Goal: Information Seeking & Learning: Learn about a topic

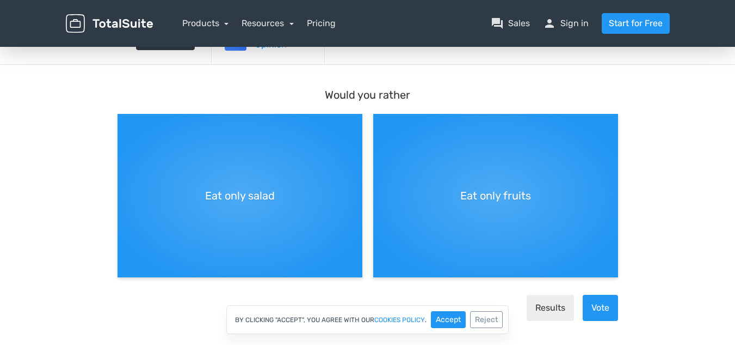
scroll to position [75, 0]
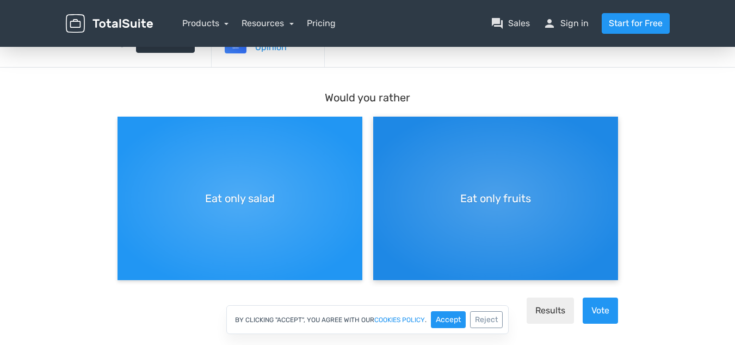
click at [373, 211] on div "Eat only fruits" at bounding box center [495, 197] width 245 height 163
click at [373, 129] on input "Eat only fruits" at bounding box center [376, 125] width 7 height 7
radio input "true"
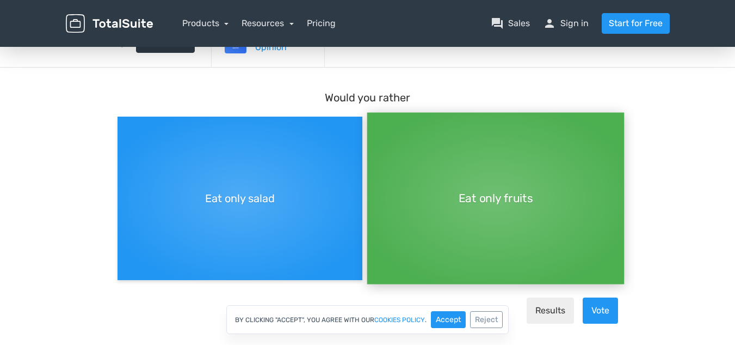
scroll to position [9, 0]
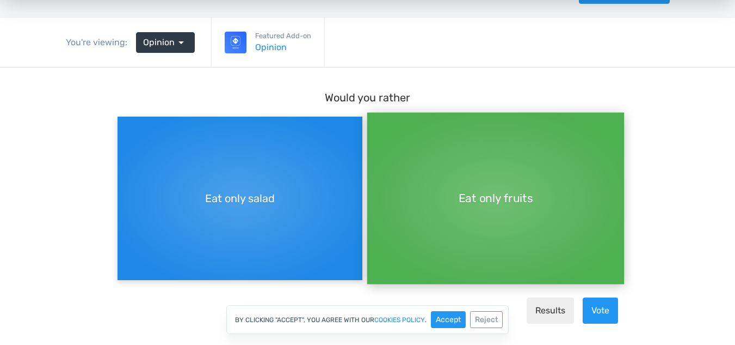
click at [229, 215] on div "Eat only salad" at bounding box center [240, 197] width 245 height 163
click at [125, 129] on input "Eat only salad" at bounding box center [121, 125] width 7 height 7
radio input "true"
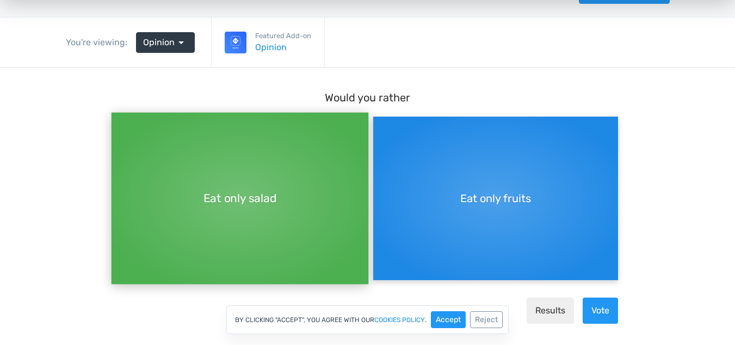
click at [429, 183] on div "Eat only fruits" at bounding box center [495, 197] width 245 height 163
click at [380, 120] on input "Eat only fruits" at bounding box center [376, 116] width 7 height 7
radio input "true"
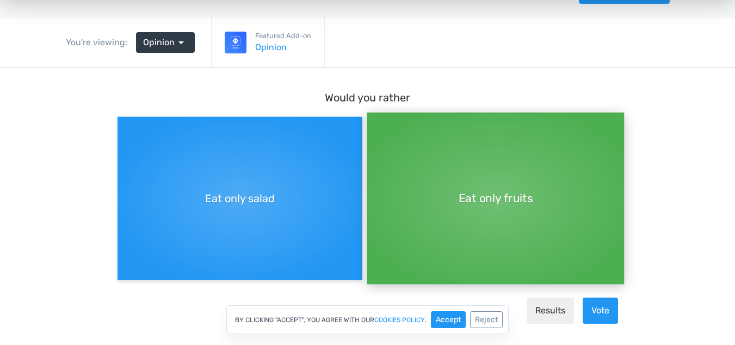
scroll to position [163, 0]
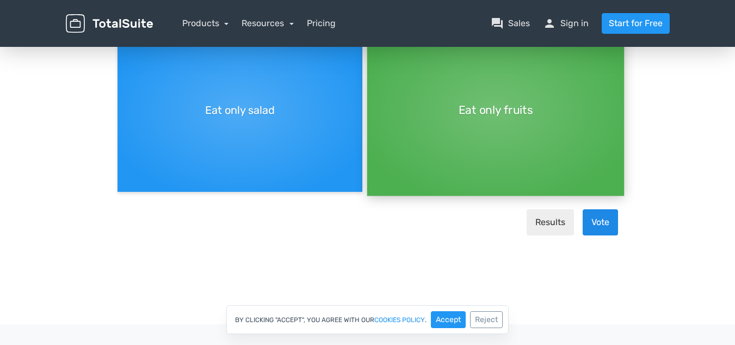
click at [604, 213] on button "Vote" at bounding box center [600, 223] width 35 height 26
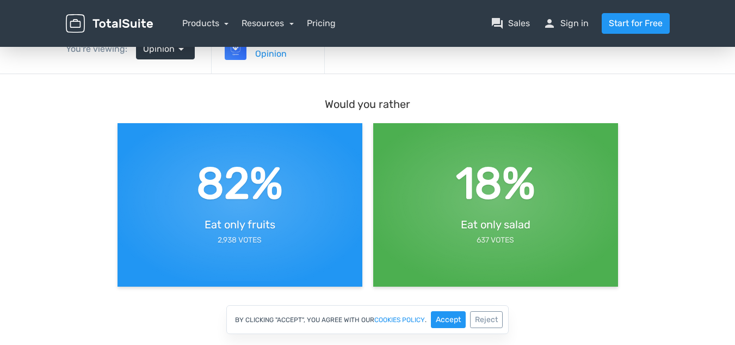
scroll to position [0, 0]
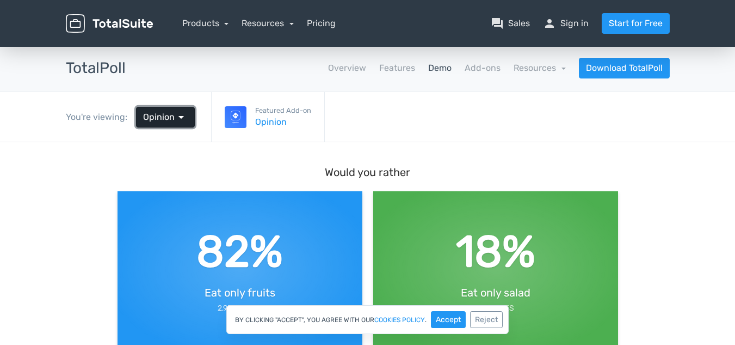
click at [177, 112] on span "arrow_drop_down" at bounding box center [181, 117] width 13 height 13
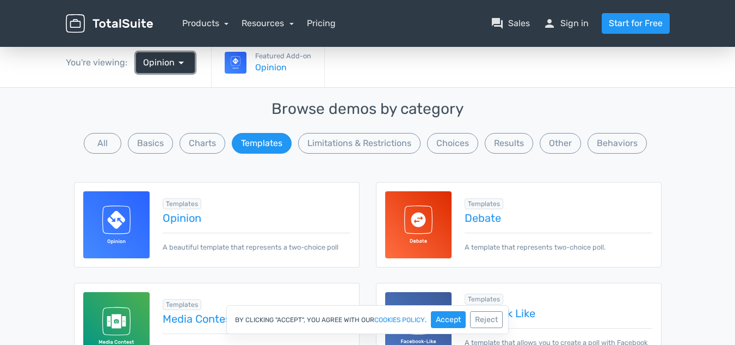
scroll to position [30, 0]
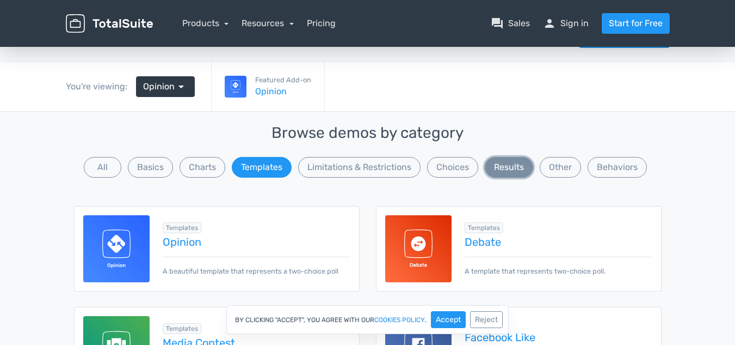
click at [508, 160] on button "Results" at bounding box center [509, 167] width 48 height 21
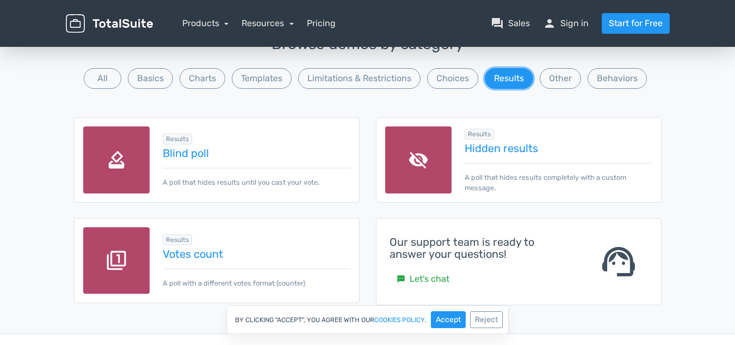
scroll to position [123, 0]
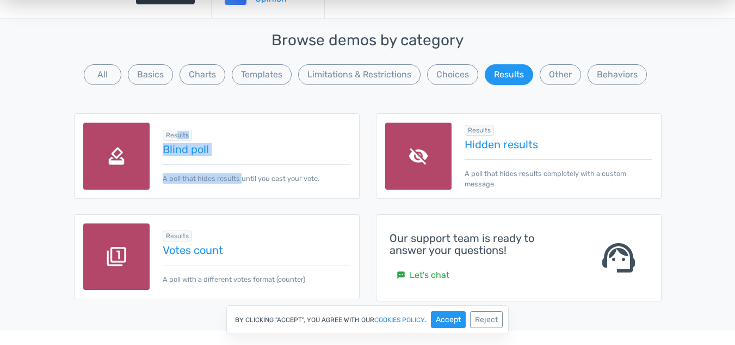
drag, startPoint x: 242, startPoint y: 179, endPoint x: 177, endPoint y: 131, distance: 80.6
click at [177, 131] on div "Results Blind poll A poll that hides results until you cast your vote." at bounding box center [250, 156] width 200 height 56
click at [243, 138] on div "Results Blind poll A poll that hides results until you cast your vote." at bounding box center [250, 156] width 200 height 56
click at [188, 147] on link "Blind poll" at bounding box center [256, 149] width 187 height 12
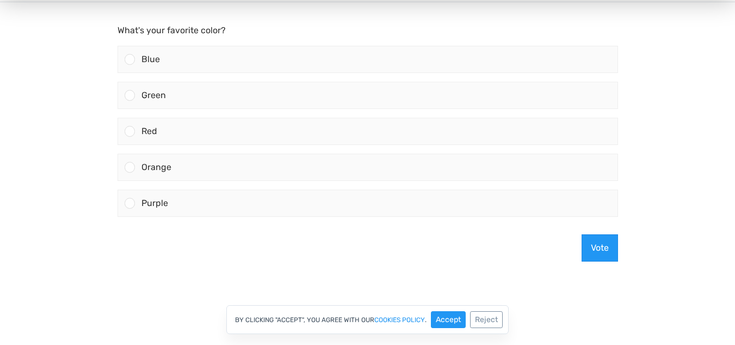
scroll to position [72, 0]
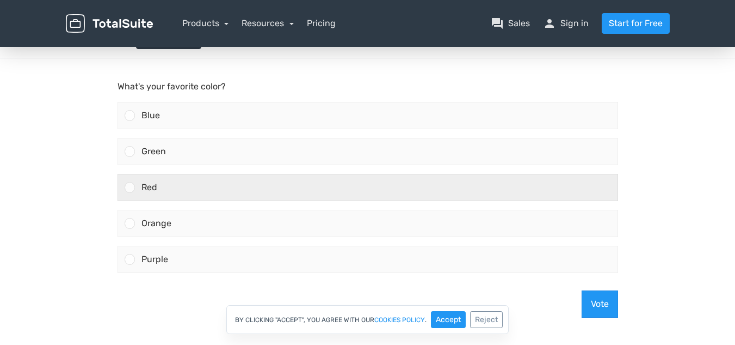
click at [163, 183] on div "Red" at bounding box center [376, 187] width 483 height 26
click at [130, 187] on input "Red" at bounding box center [130, 187] width 0 height 0
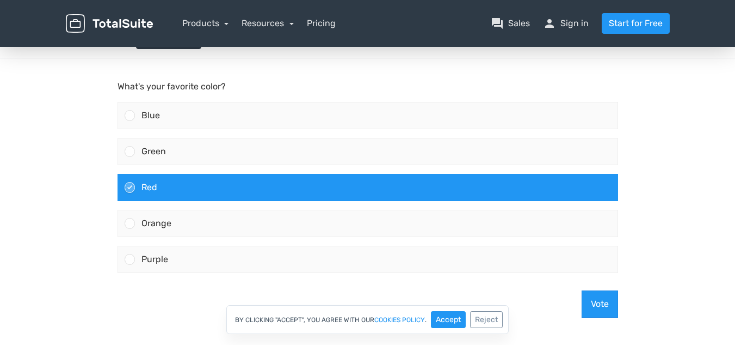
click at [594, 305] on div "By clicking "Accept", you agree with our cookies policy . Accept Reject" at bounding box center [367, 319] width 735 height 29
click at [603, 304] on button "Vote" at bounding box center [600, 303] width 36 height 27
click at [603, 304] on main "What's your favorite color? Blue Green Red" at bounding box center [368, 203] width 523 height 290
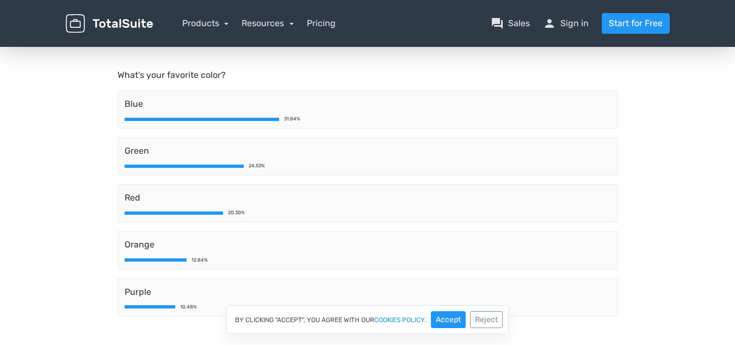
scroll to position [0, 0]
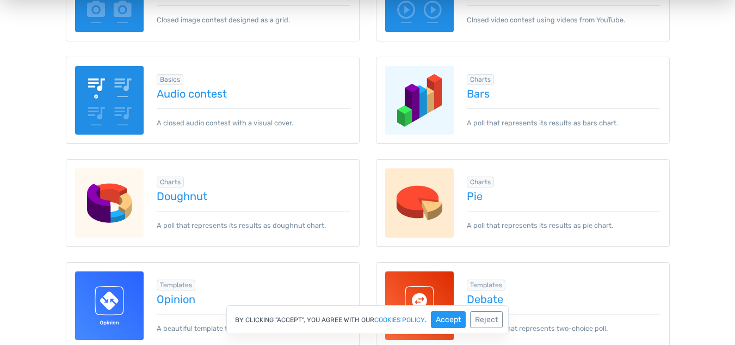
scroll to position [362, 0]
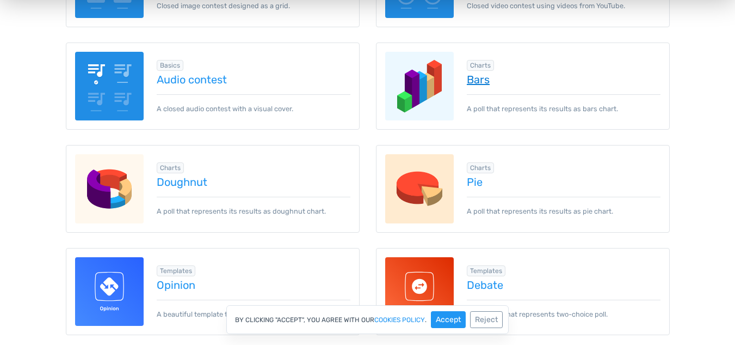
click at [482, 80] on link "Bars" at bounding box center [564, 79] width 194 height 12
drag, startPoint x: 206, startPoint y: 196, endPoint x: 188, endPoint y: 182, distance: 23.3
click at [188, 182] on div "Charts info Add-on Required Doughnut A poll that represents its results as doug…" at bounding box center [247, 189] width 207 height 56
click at [188, 182] on link "Doughnut" at bounding box center [254, 182] width 194 height 12
click at [475, 178] on link "Pie" at bounding box center [564, 182] width 194 height 12
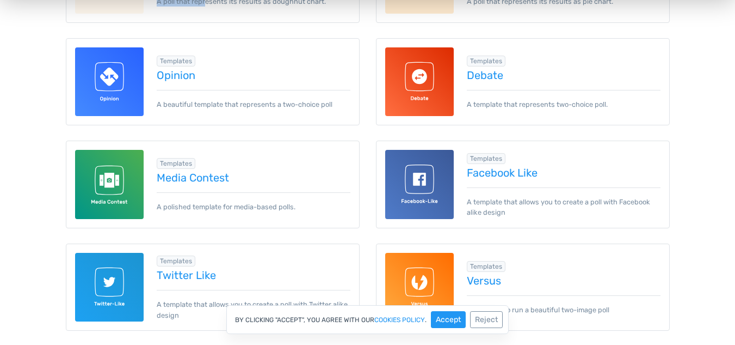
scroll to position [685, 0]
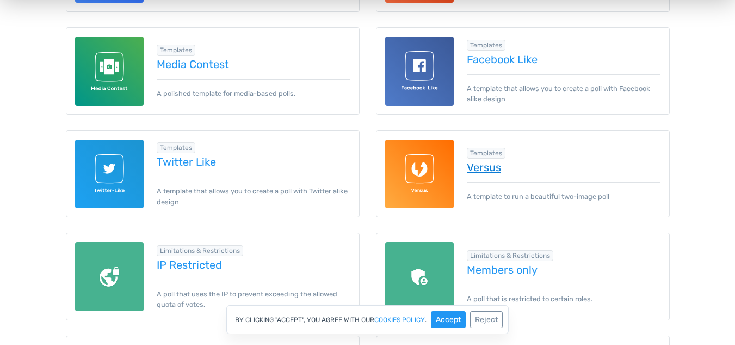
click at [480, 165] on link "Versus" at bounding box center [564, 167] width 194 height 12
click at [208, 268] on link "IP Restricted" at bounding box center [254, 265] width 194 height 12
click at [409, 114] on div "Templates info Add-on Required Facebook Like A template that allows you to crea…" at bounding box center [523, 71] width 294 height 88
click at [186, 165] on link "Twitter Like" at bounding box center [254, 162] width 194 height 12
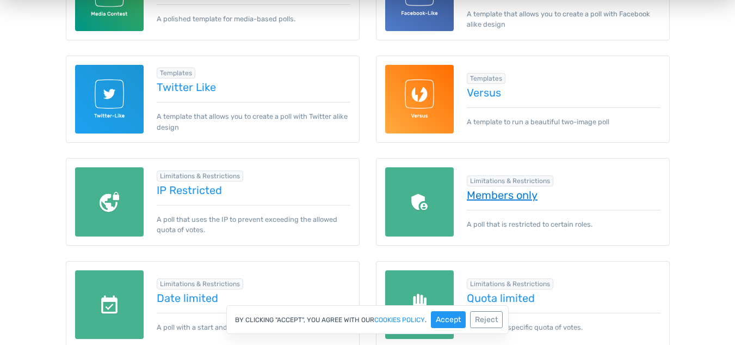
click at [509, 193] on link "Members only" at bounding box center [564, 195] width 194 height 12
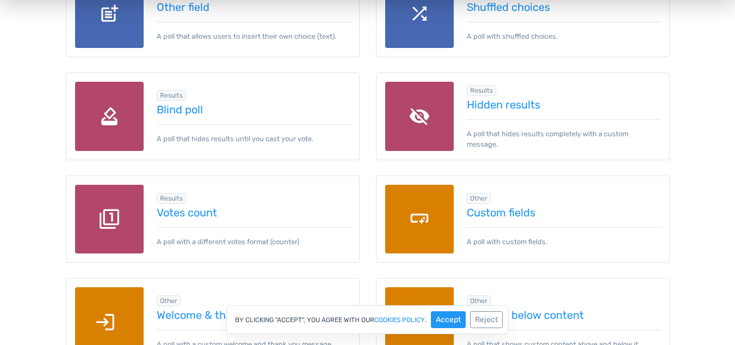
scroll to position [1312, 0]
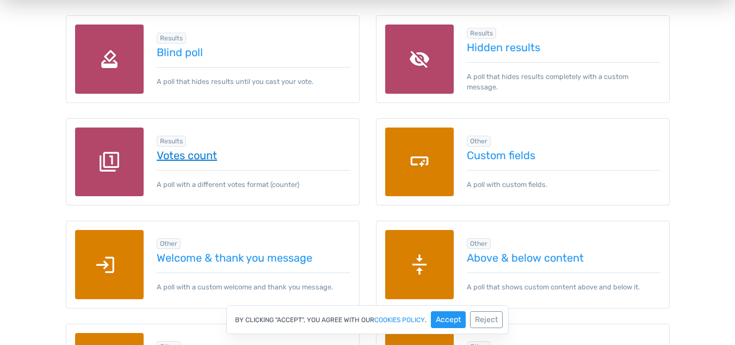
click at [197, 160] on link "Votes count" at bounding box center [254, 155] width 194 height 12
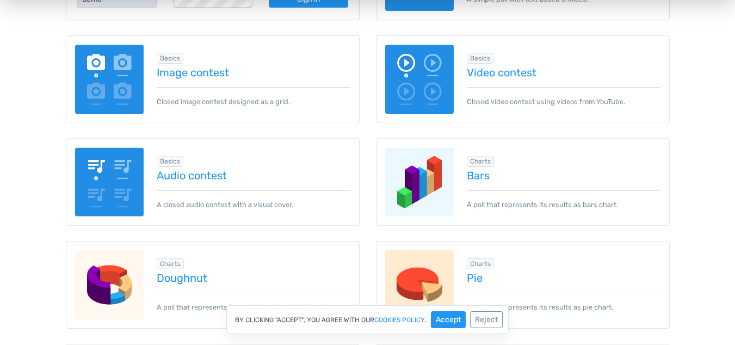
scroll to position [316, 0]
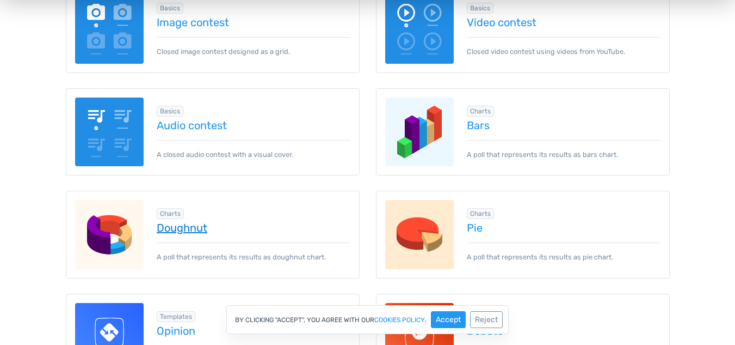
click at [185, 226] on link "Doughnut" at bounding box center [254, 228] width 194 height 12
click at [477, 225] on link "Pie" at bounding box center [564, 228] width 194 height 12
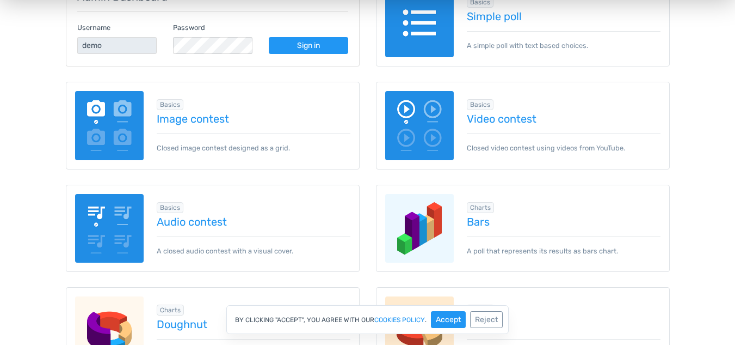
scroll to position [149, 0]
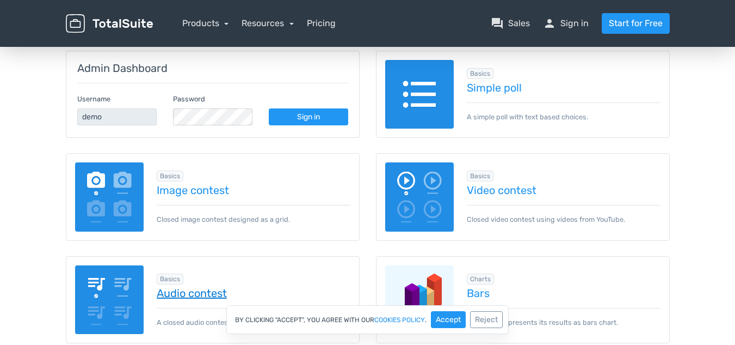
click at [219, 294] on link "Audio contest" at bounding box center [254, 293] width 194 height 12
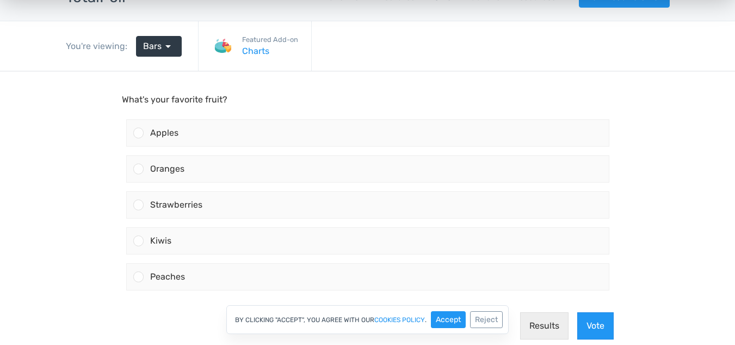
scroll to position [102, 0]
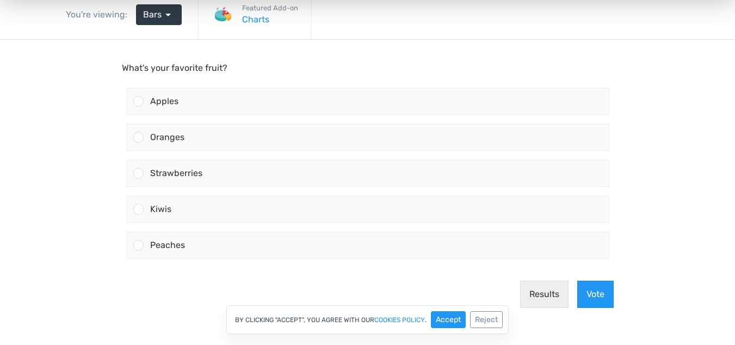
drag, startPoint x: 741, startPoint y: 36, endPoint x: 743, endPoint y: 84, distance: 47.4
click at [735, 84] on html "menu Products TotalPoll WordPress Poll and Contest Plugin TotalContest Sales" at bounding box center [367, 70] width 735 height 345
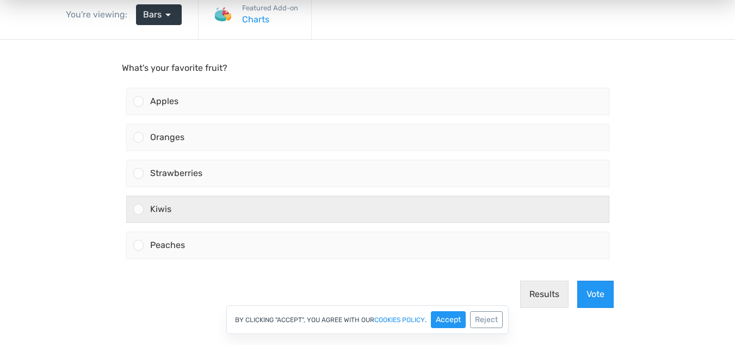
click at [385, 200] on div "Kiwis" at bounding box center [376, 209] width 465 height 26
click at [138, 209] on input "Kiwis" at bounding box center [138, 209] width 0 height 0
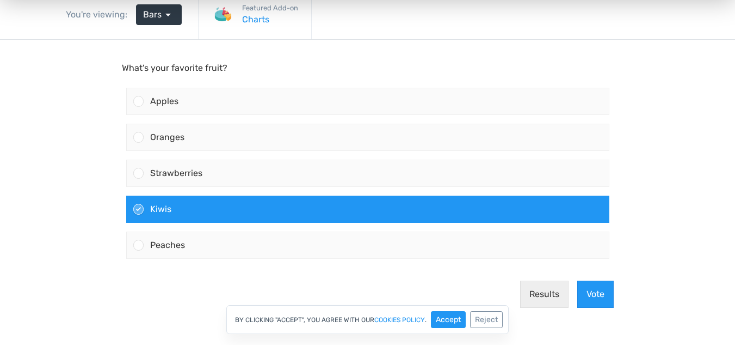
click at [593, 305] on div "By clicking "Accept", you agree with our cookies policy . Accept Reject" at bounding box center [367, 319] width 735 height 29
click at [594, 298] on button "Vote" at bounding box center [596, 293] width 36 height 27
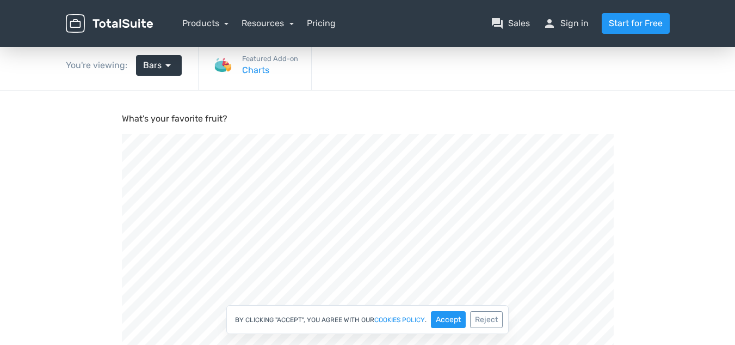
scroll to position [39, 0]
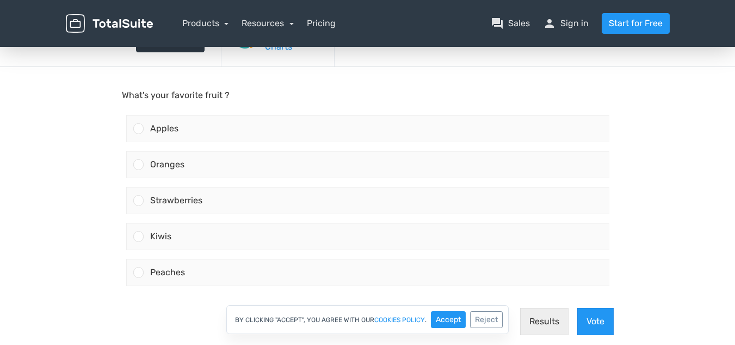
scroll to position [78, 0]
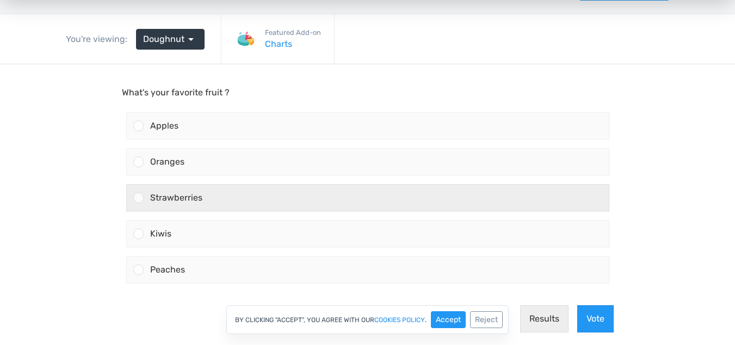
click at [388, 185] on div "Strawberries" at bounding box center [376, 198] width 465 height 26
click at [138, 198] on input "Strawberries" at bounding box center [138, 198] width 0 height 0
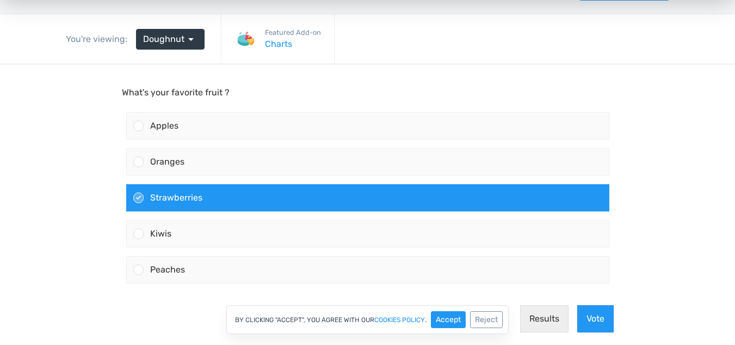
click at [600, 315] on div "By clicking "Accept", you agree with our cookies policy . Accept Reject" at bounding box center [367, 319] width 735 height 29
click at [597, 323] on div "By clicking "Accept", you agree with our cookies policy . Accept Reject" at bounding box center [367, 319] width 735 height 29
click at [595, 316] on div "By clicking "Accept", you agree with our cookies policy . Accept Reject" at bounding box center [367, 319] width 735 height 29
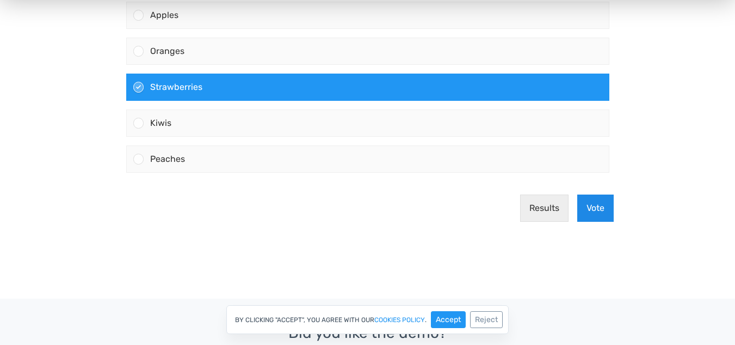
click at [589, 211] on button "Vote" at bounding box center [596, 208] width 36 height 27
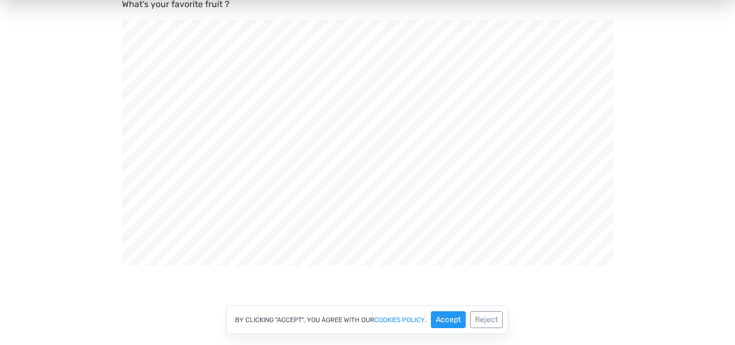
scroll to position [158, 0]
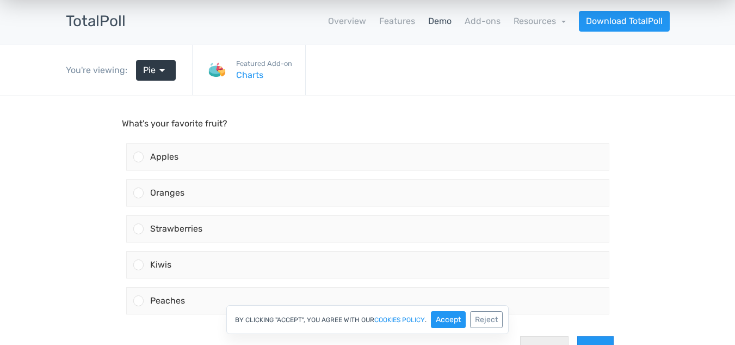
drag, startPoint x: 743, startPoint y: 53, endPoint x: 736, endPoint y: 96, distance: 44.0
click at [735, 96] on html "menu Products TotalPoll WordPress Poll and Contest Plugin TotalContest Sales" at bounding box center [367, 125] width 735 height 345
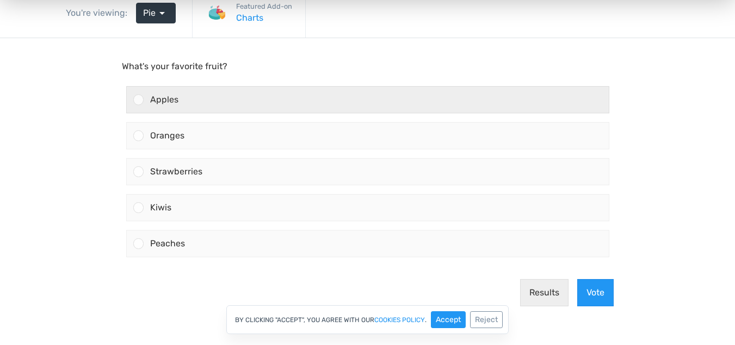
click at [255, 108] on div "Apples" at bounding box center [376, 100] width 465 height 26
click at [138, 100] on input "Apples" at bounding box center [138, 100] width 0 height 0
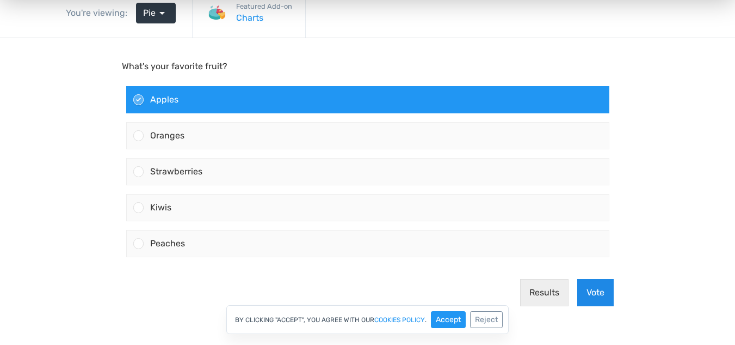
click at [601, 287] on button "Vote" at bounding box center [596, 292] width 36 height 27
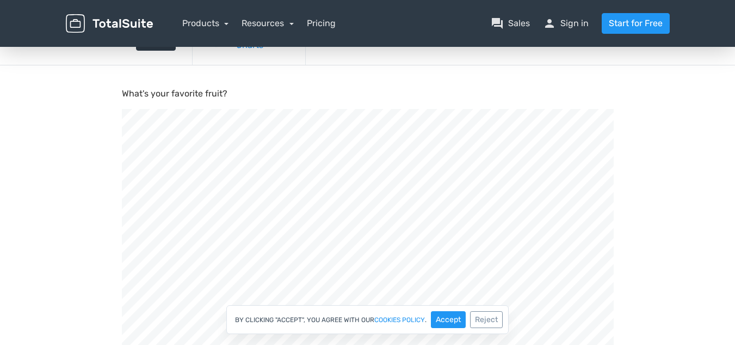
scroll to position [60, 0]
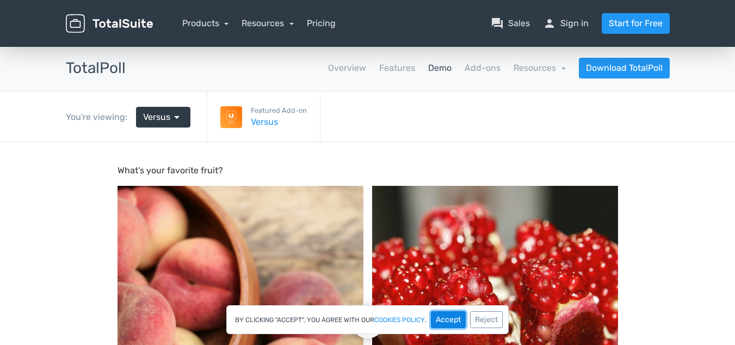
click at [453, 315] on button "Accept" at bounding box center [448, 319] width 35 height 17
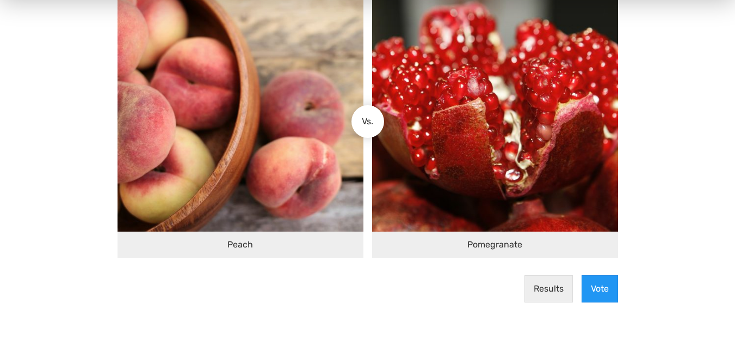
scroll to position [199, 0]
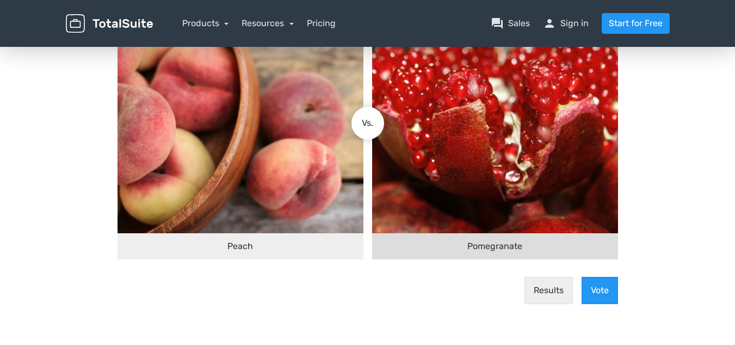
click at [443, 164] on img at bounding box center [495, 110] width 246 height 246
click at [377, 124] on input "Pomegranate" at bounding box center [377, 124] width 0 height 0
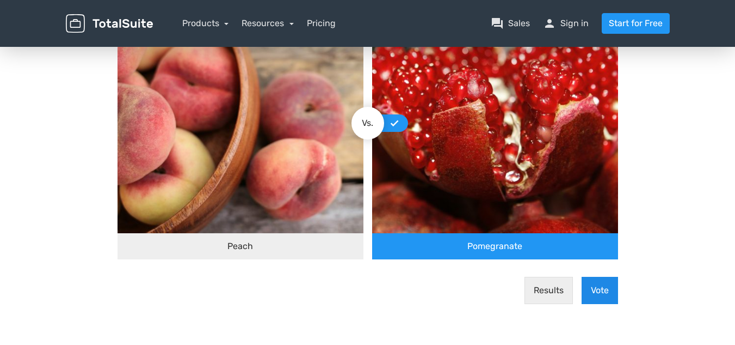
click at [595, 281] on button "Vote" at bounding box center [600, 290] width 36 height 27
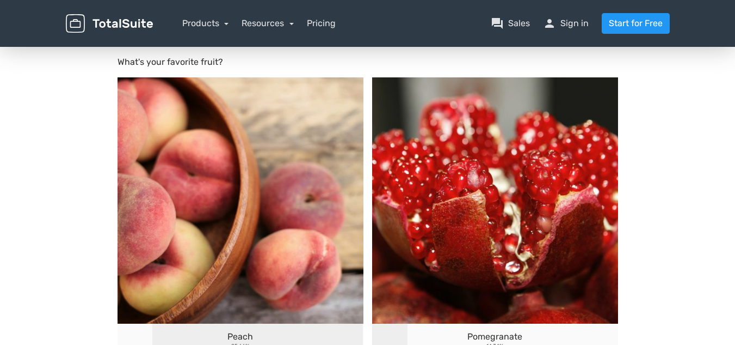
scroll to position [109, 0]
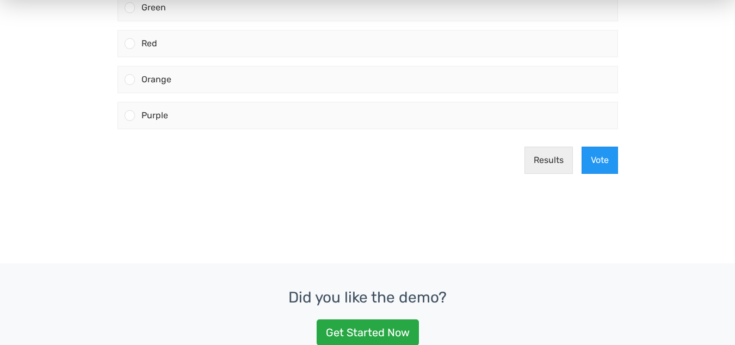
scroll to position [171, 0]
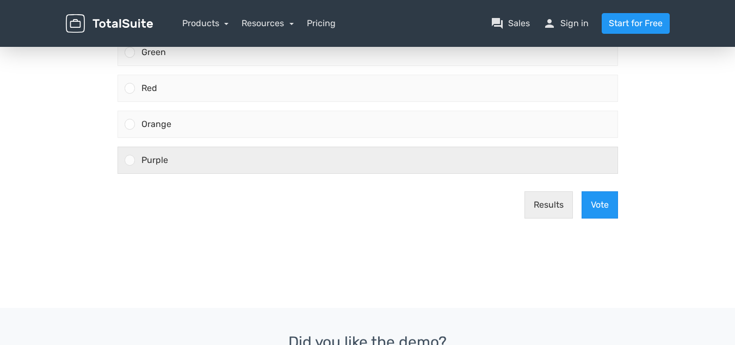
click at [506, 148] on div "Purple" at bounding box center [376, 160] width 483 height 26
click at [130, 160] on input "Purple" at bounding box center [130, 160] width 0 height 0
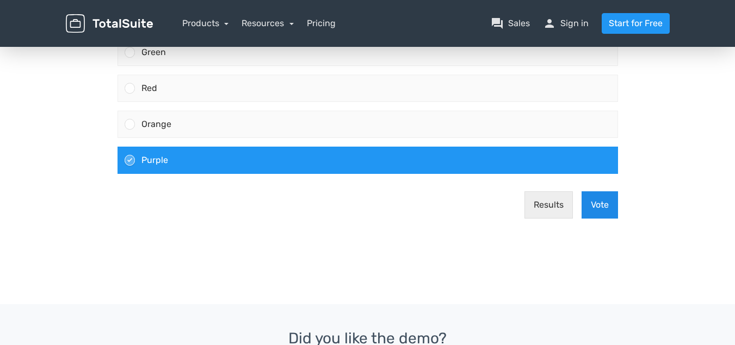
click at [615, 200] on button "Vote" at bounding box center [600, 204] width 36 height 27
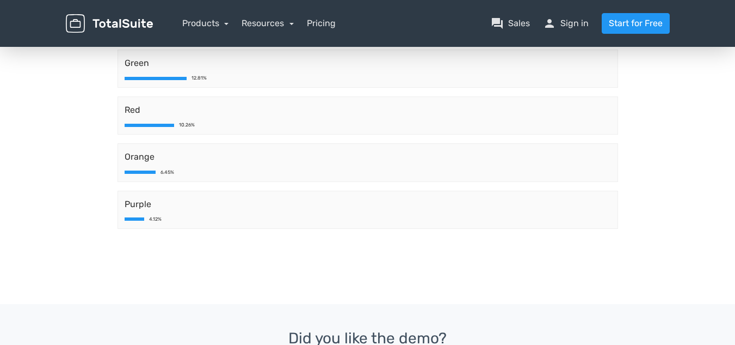
scroll to position [99, 0]
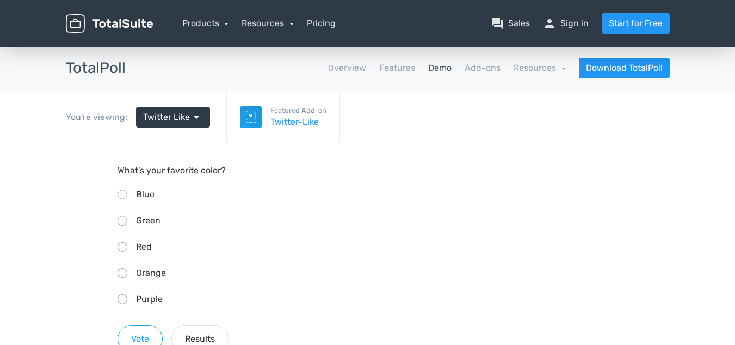
click at [138, 223] on span "Green" at bounding box center [148, 220] width 24 height 10
click at [125, 223] on input "Green" at bounding box center [121, 219] width 7 height 7
radio input "true"
click at [195, 327] on button "Results" at bounding box center [199, 338] width 57 height 27
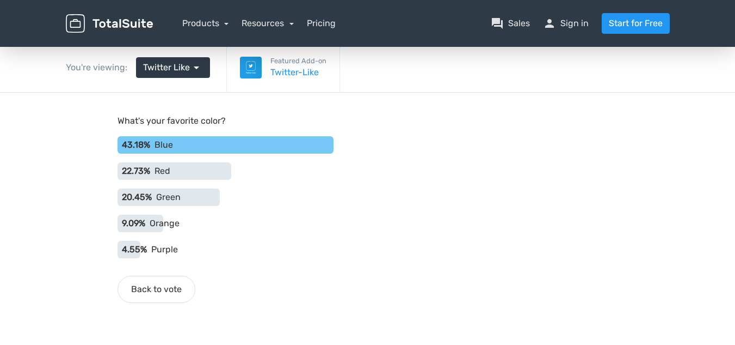
scroll to position [48, 0]
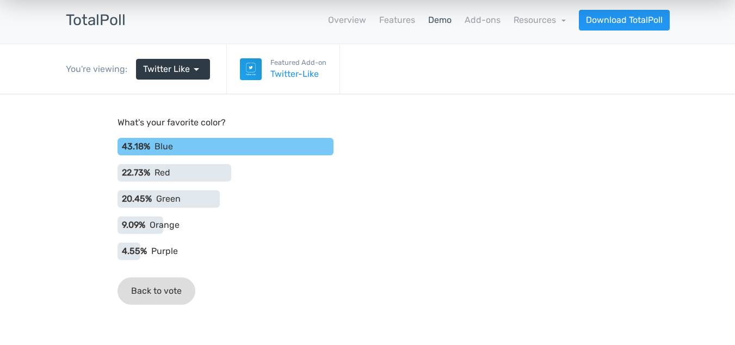
click at [164, 288] on button "Back to vote" at bounding box center [157, 290] width 78 height 27
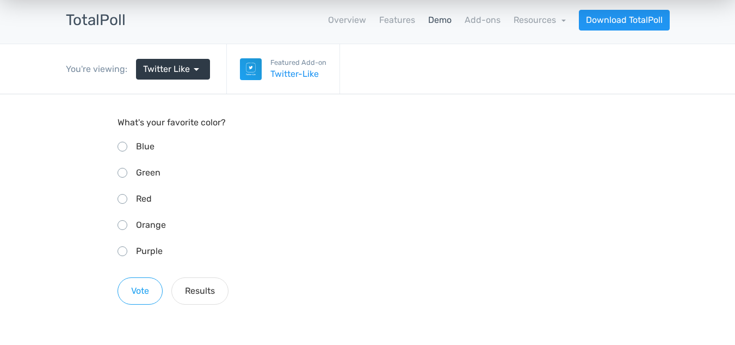
click at [147, 254] on span "Purple" at bounding box center [149, 250] width 27 height 10
click at [125, 253] on input "Purple" at bounding box center [121, 249] width 7 height 7
radio input "true"
click at [142, 284] on button "Vote" at bounding box center [140, 290] width 45 height 27
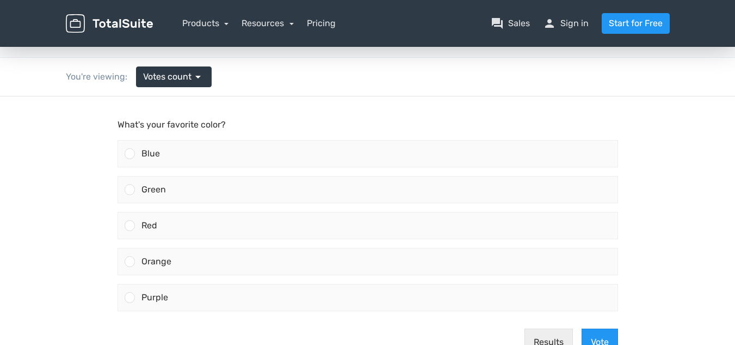
scroll to position [15, 0]
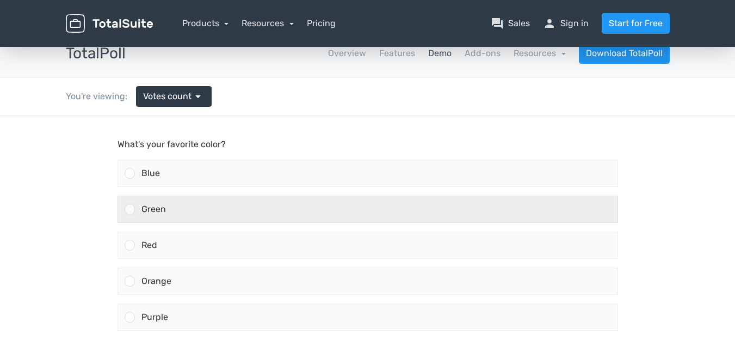
click at [144, 206] on span "Green" at bounding box center [154, 209] width 24 height 10
click at [130, 209] on input "Green" at bounding box center [130, 209] width 0 height 0
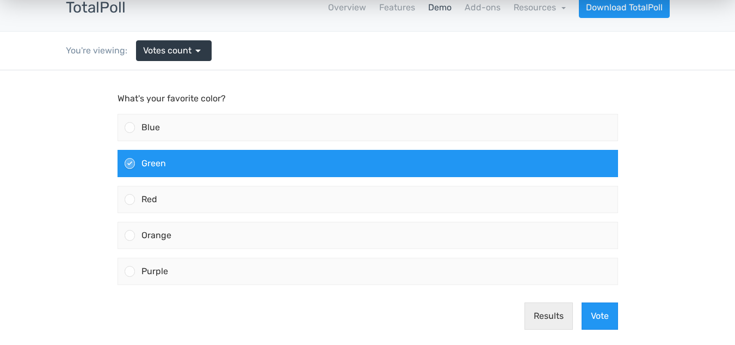
scroll to position [124, 0]
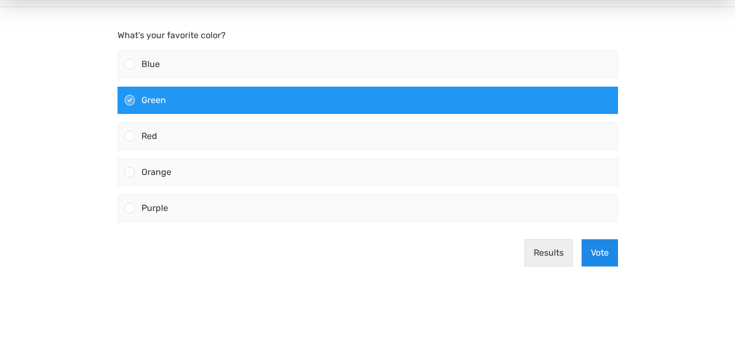
click at [609, 248] on button "Vote" at bounding box center [600, 252] width 36 height 27
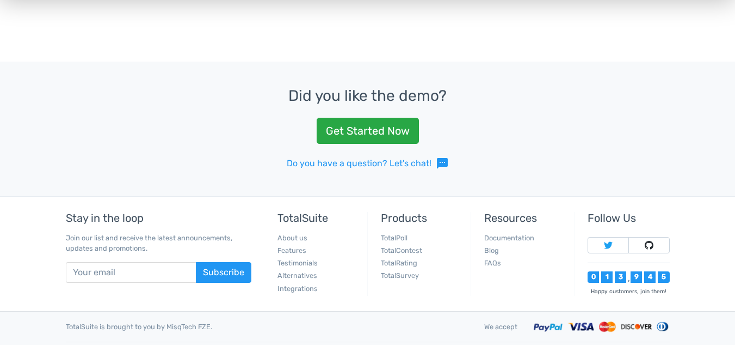
scroll to position [0, 0]
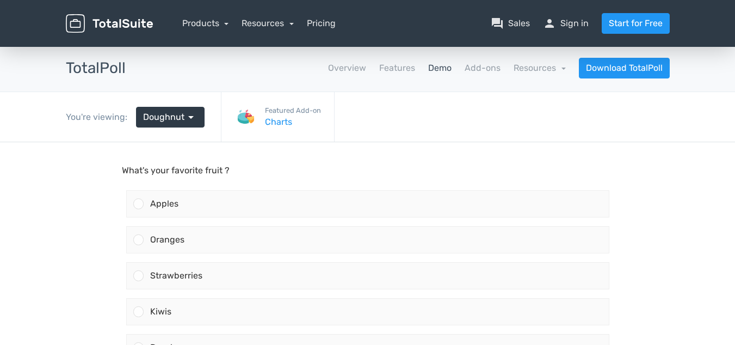
scroll to position [36, 0]
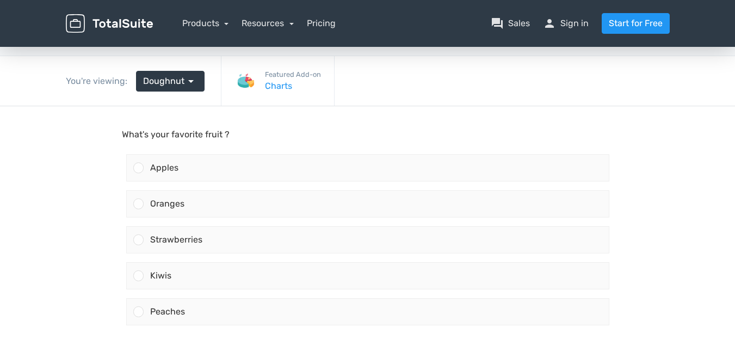
click at [735, 95] on html "menu Products TotalPoll WordPress Poll and Contest Plugin TotalContest Sales" at bounding box center [367, 136] width 735 height 345
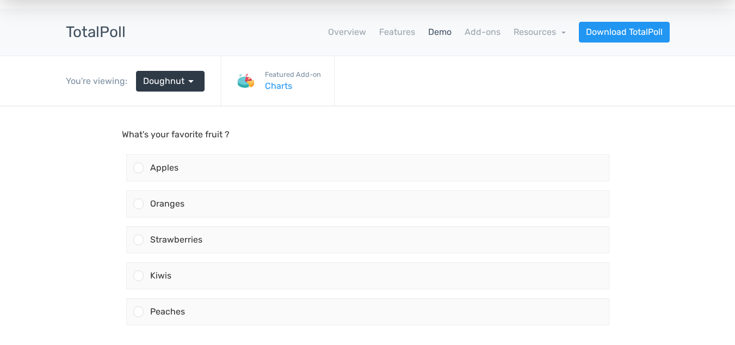
drag, startPoint x: 741, startPoint y: 95, endPoint x: 446, endPoint y: 41, distance: 300.3
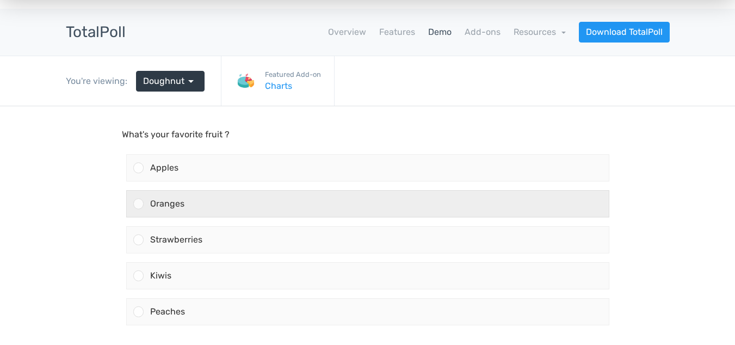
click at [426, 205] on div "Oranges" at bounding box center [376, 204] width 465 height 26
click at [138, 204] on input "Oranges" at bounding box center [138, 204] width 0 height 0
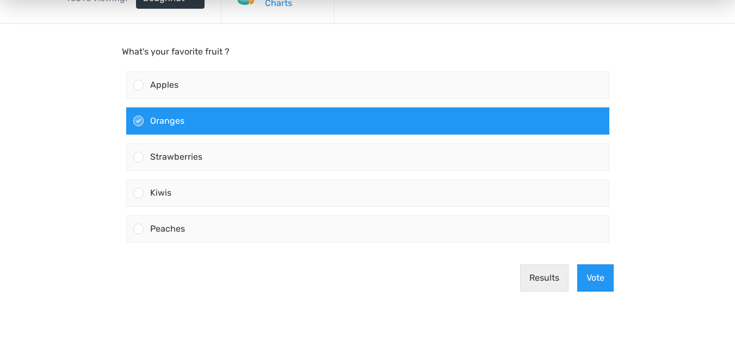
scroll to position [147, 0]
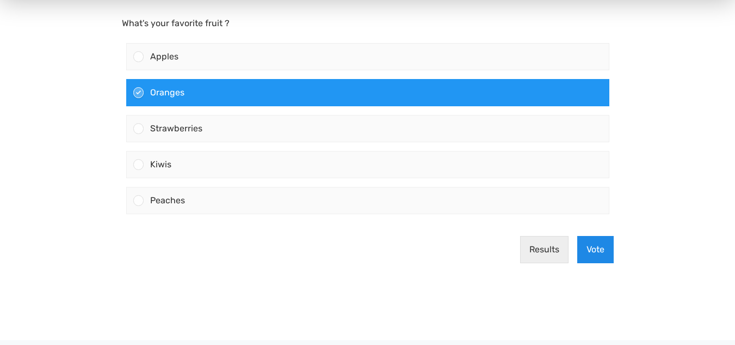
click at [593, 250] on button "Vote" at bounding box center [596, 249] width 36 height 27
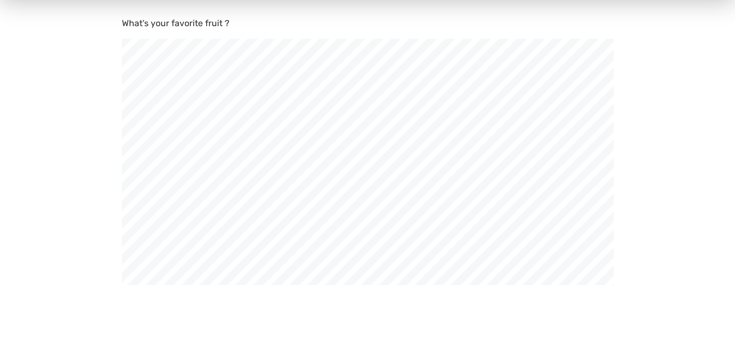
scroll to position [368, 735]
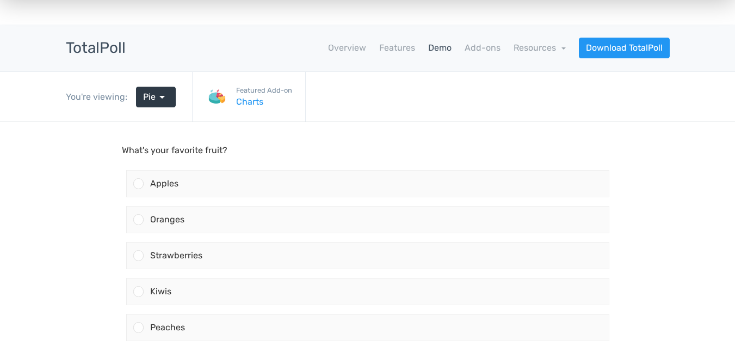
scroll to position [27, 0]
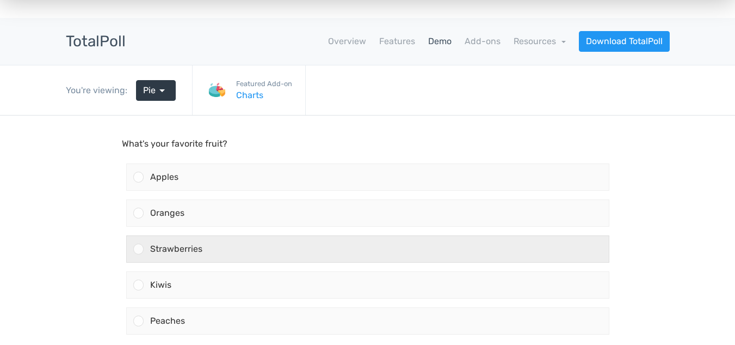
click at [386, 236] on div "Strawberries" at bounding box center [376, 249] width 465 height 26
click at [138, 249] on input "Strawberries" at bounding box center [138, 249] width 0 height 0
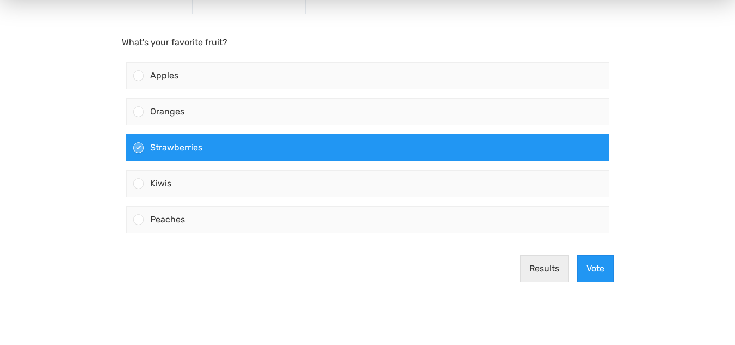
scroll to position [155, 0]
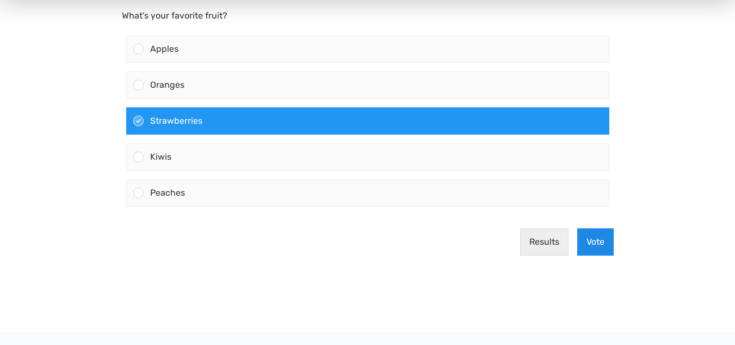
click at [600, 249] on button "Vote" at bounding box center [596, 242] width 36 height 27
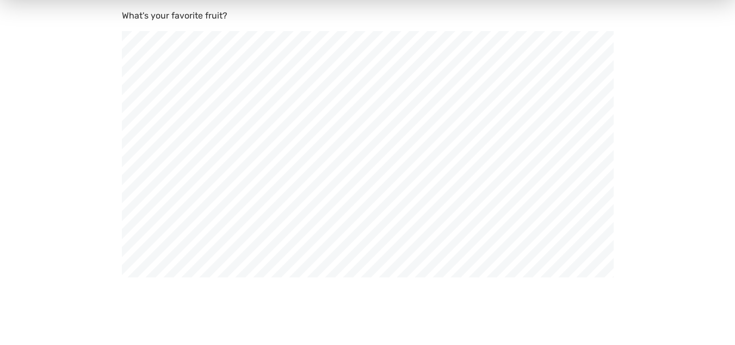
scroll to position [368, 735]
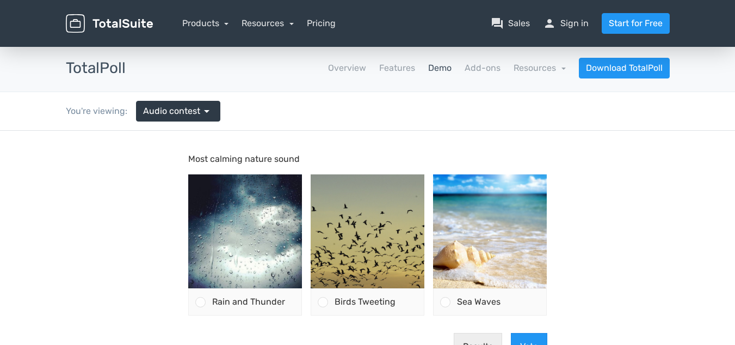
click at [645, 217] on body "Most calming nature sound Rain and Thunder" at bounding box center [367, 271] width 735 height 281
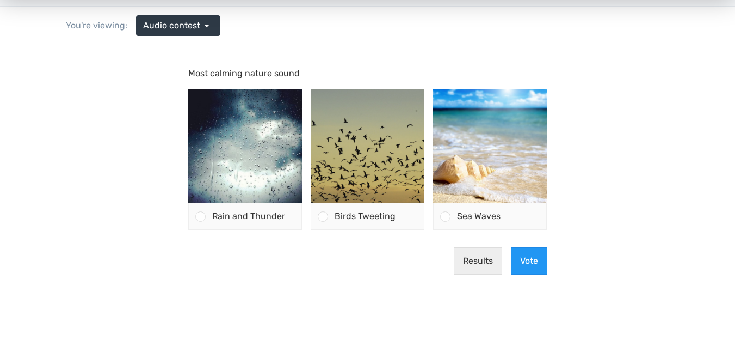
scroll to position [87, 0]
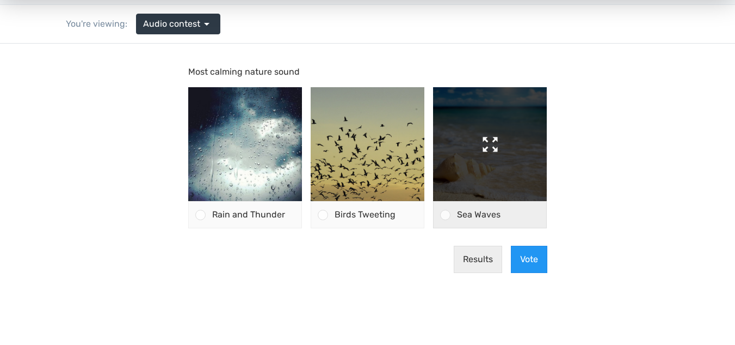
click at [508, 168] on img at bounding box center [490, 144] width 114 height 114
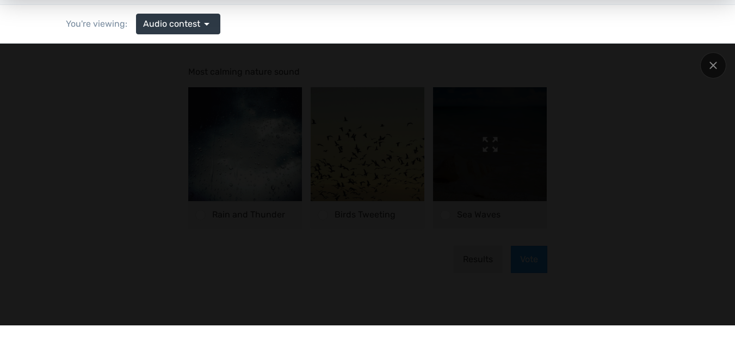
click at [508, 168] on div at bounding box center [367, 184] width 625 height 239
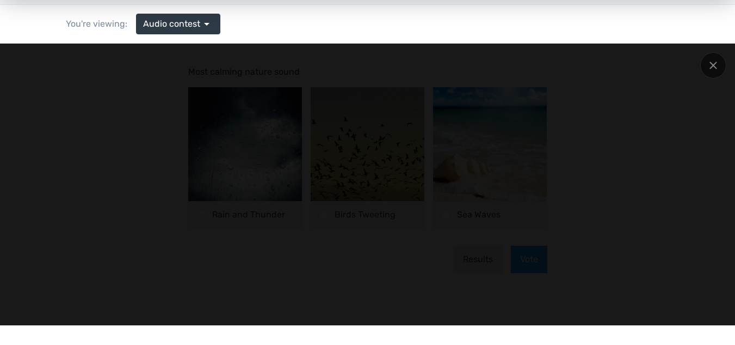
click at [515, 189] on div at bounding box center [367, 184] width 625 height 239
click at [710, 64] on icon at bounding box center [713, 65] width 8 height 8
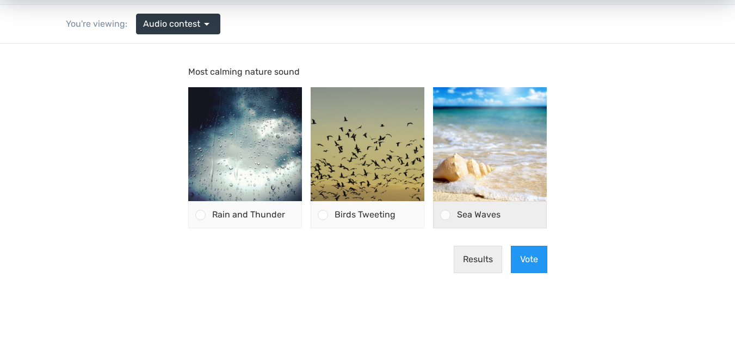
click at [446, 215] on div at bounding box center [445, 215] width 10 height 10
click at [446, 214] on input "Sea Waves" at bounding box center [446, 214] width 0 height 0
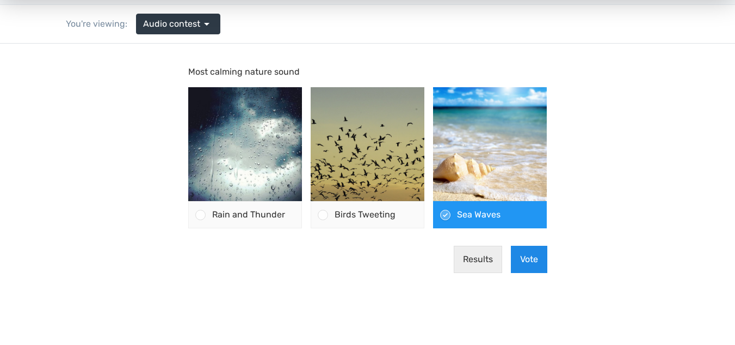
click at [525, 258] on button "Vote" at bounding box center [529, 258] width 36 height 27
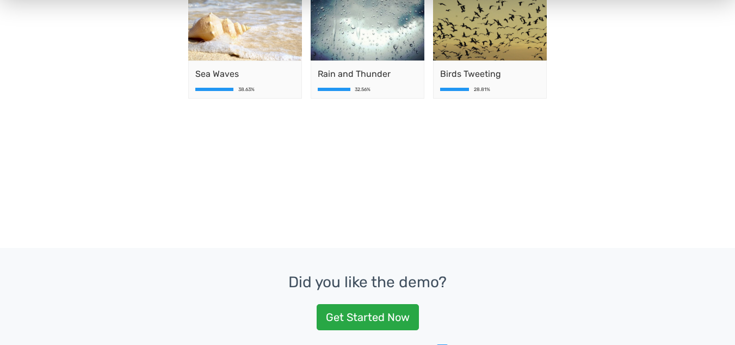
scroll to position [310, 0]
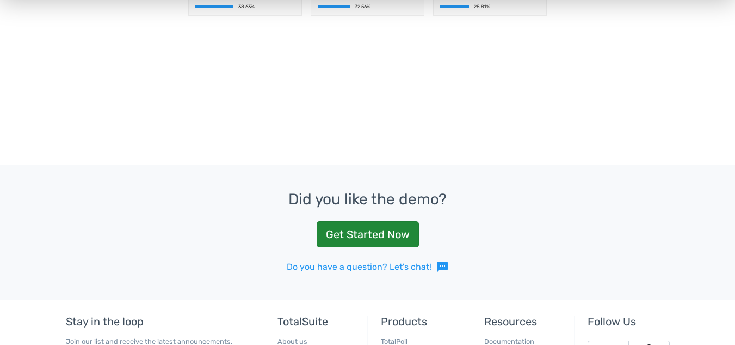
drag, startPoint x: 358, startPoint y: 252, endPoint x: 366, endPoint y: 232, distance: 21.5
click at [366, 232] on div "Did you like the demo? Get Started Now Do you have a question? Let's chat! sms" at bounding box center [367, 232] width 735 height 134
click at [366, 232] on link "Get Started Now" at bounding box center [368, 234] width 102 height 26
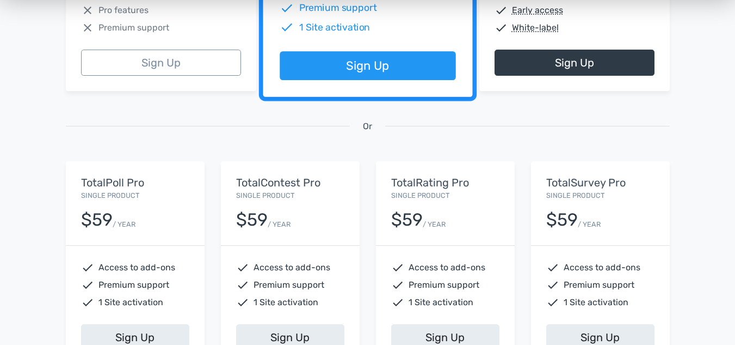
scroll to position [327, 0]
